Goal: Communication & Community: Answer question/provide support

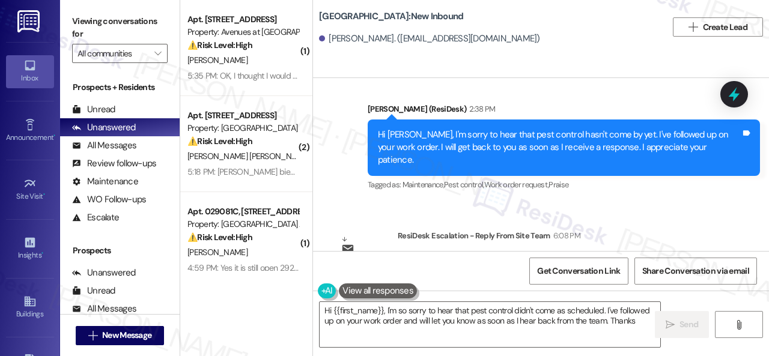
scroll to position [27304, 0]
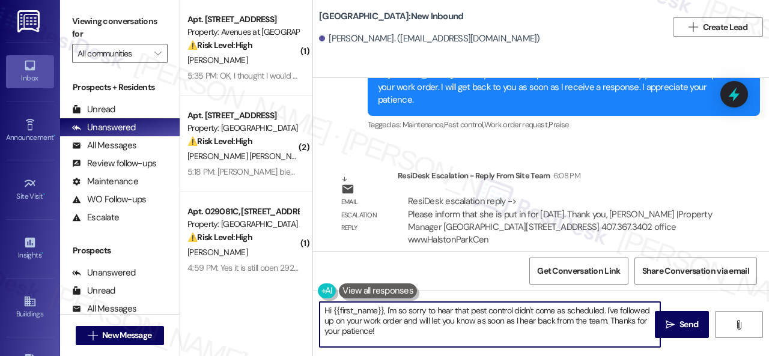
drag, startPoint x: 385, startPoint y: 312, endPoint x: 396, endPoint y: 334, distance: 24.7
click at [396, 333] on textarea "Hi {{first_name}}, I'm so sorry to hear that pest control didn't come as schedu…" at bounding box center [490, 324] width 341 height 45
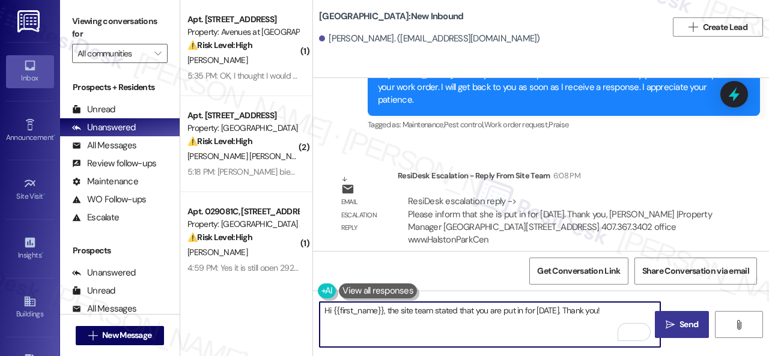
type textarea "Hi {{first_name}}, the site team stated that you are put in for [DATE]. Thank y…"
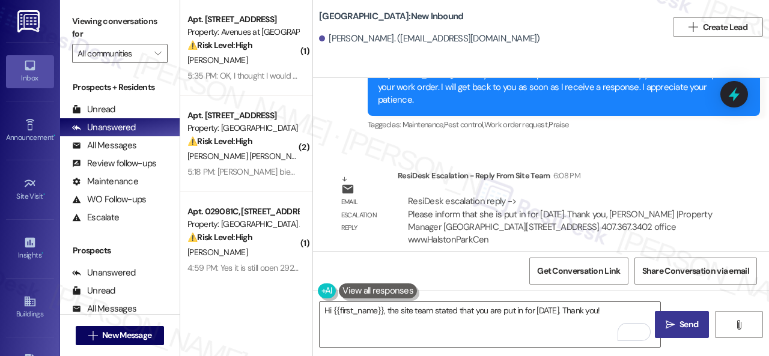
click at [680, 321] on span "Send" at bounding box center [688, 324] width 19 height 13
